Goal: Navigation & Orientation: Find specific page/section

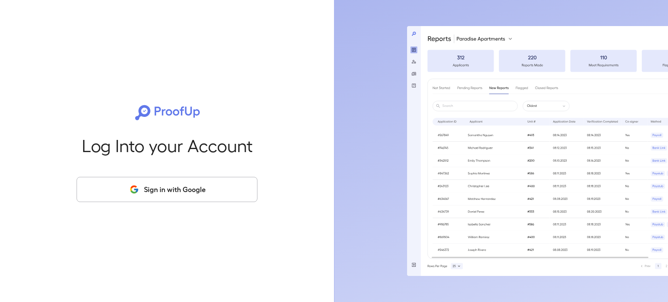
click at [198, 188] on button "Sign in with Google" at bounding box center [167, 189] width 181 height 25
